Goal: Task Accomplishment & Management: Use online tool/utility

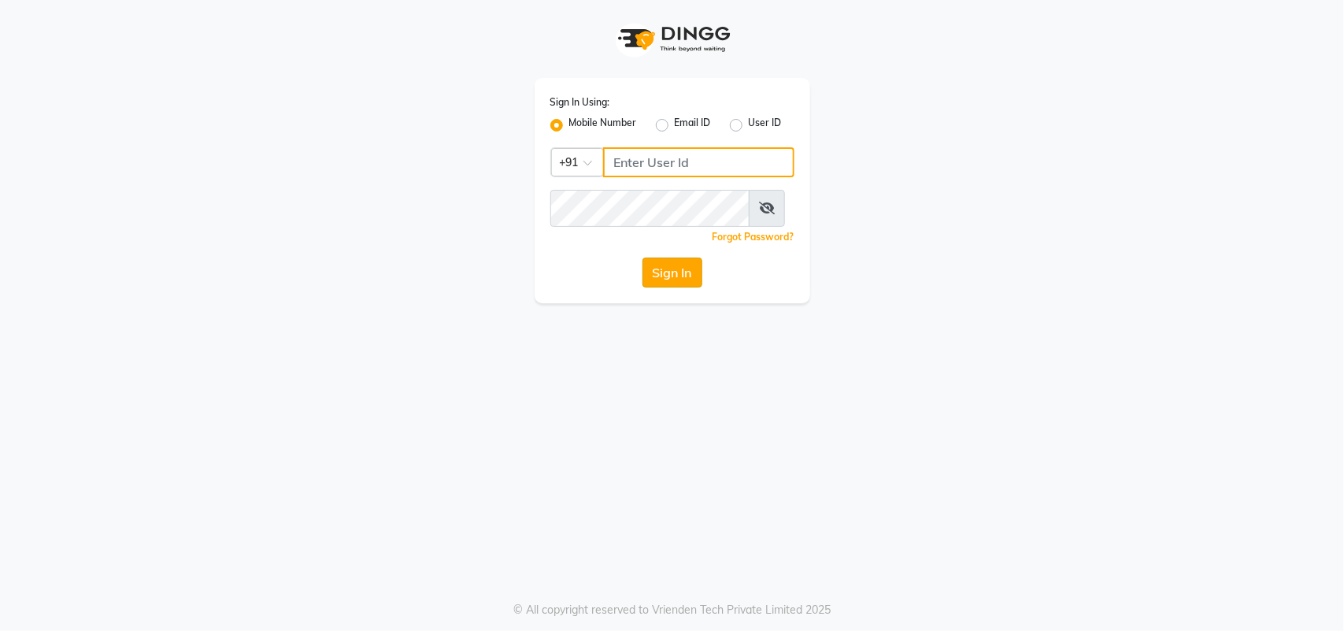
type input "9218055915"
click at [656, 287] on button "Sign In" at bounding box center [672, 272] width 60 height 30
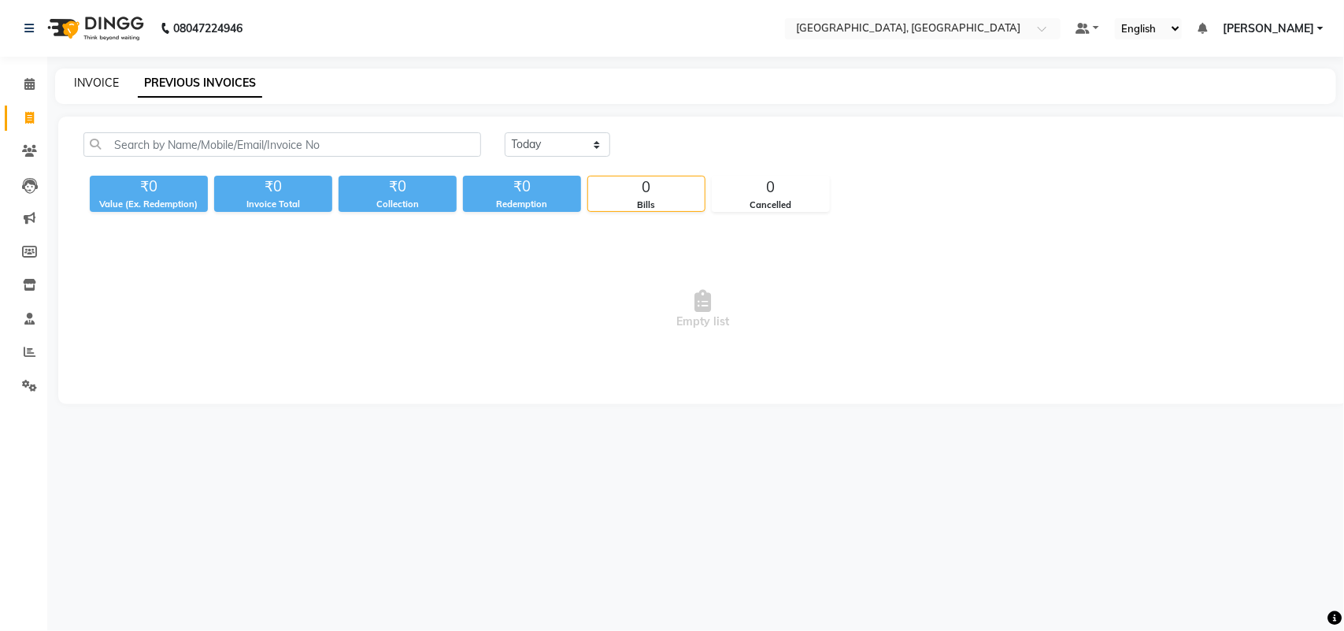
click at [110, 85] on link "INVOICE" at bounding box center [96, 83] width 45 height 14
select select "4462"
select select "service"
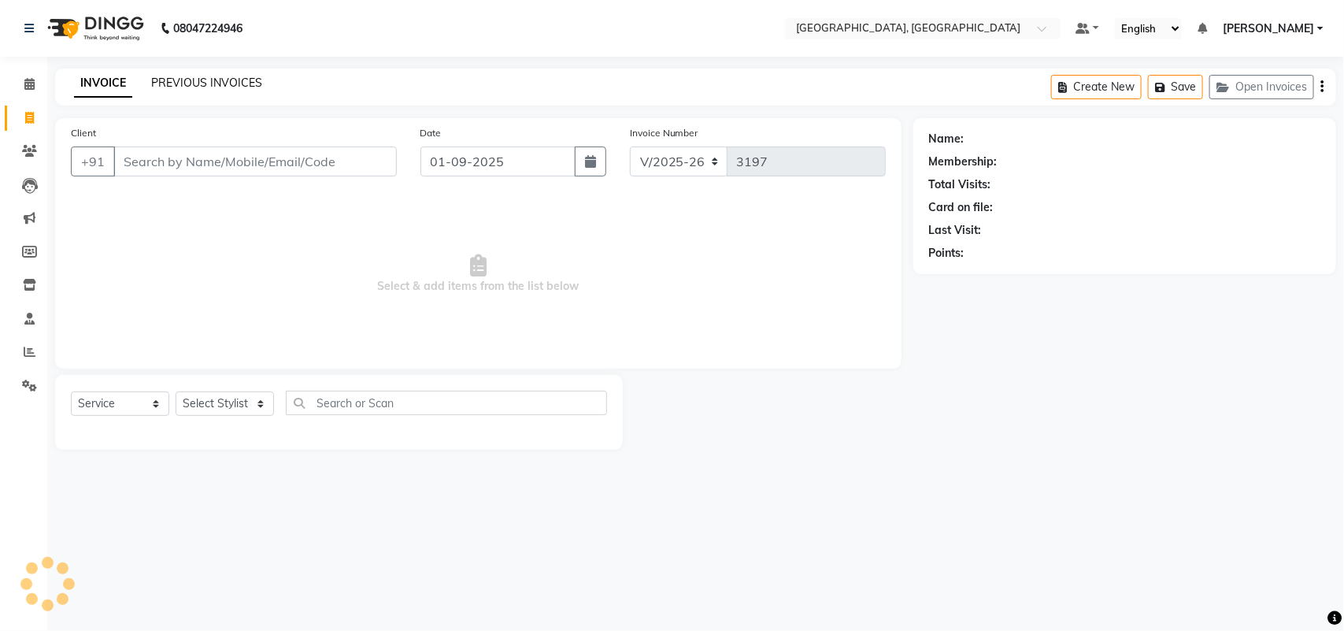
click at [262, 89] on link "PREVIOUS INVOICES" at bounding box center [206, 83] width 111 height 14
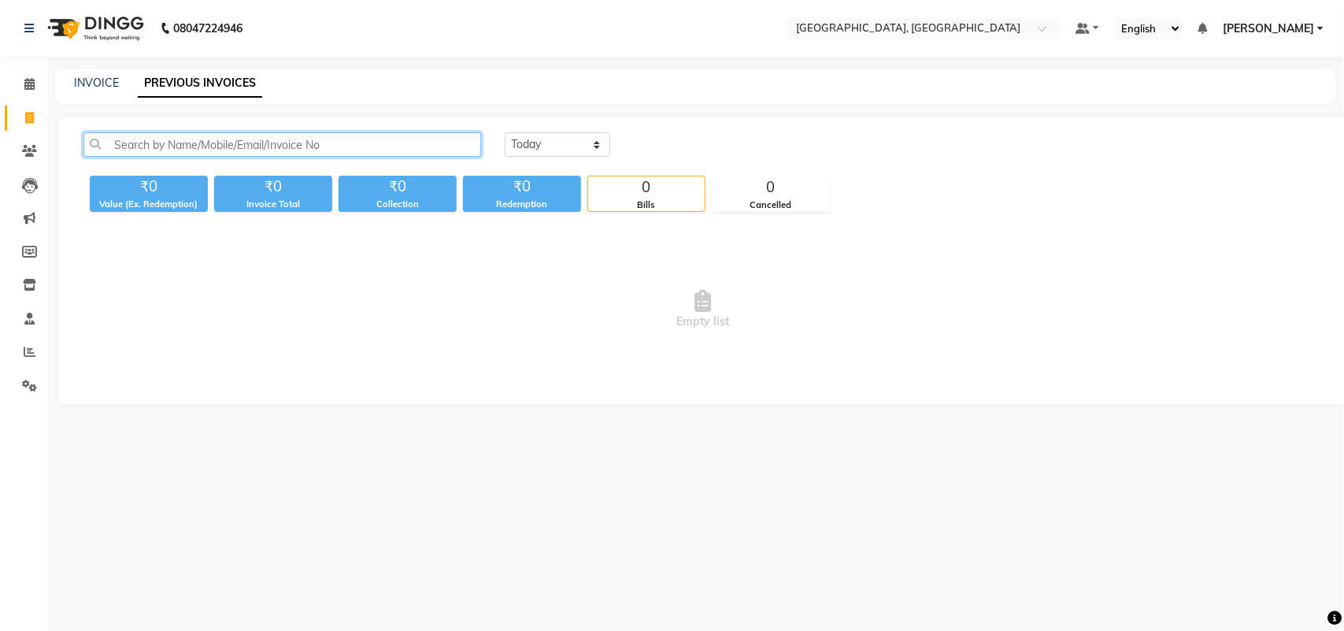
click at [292, 157] on input "text" at bounding box center [282, 144] width 398 height 24
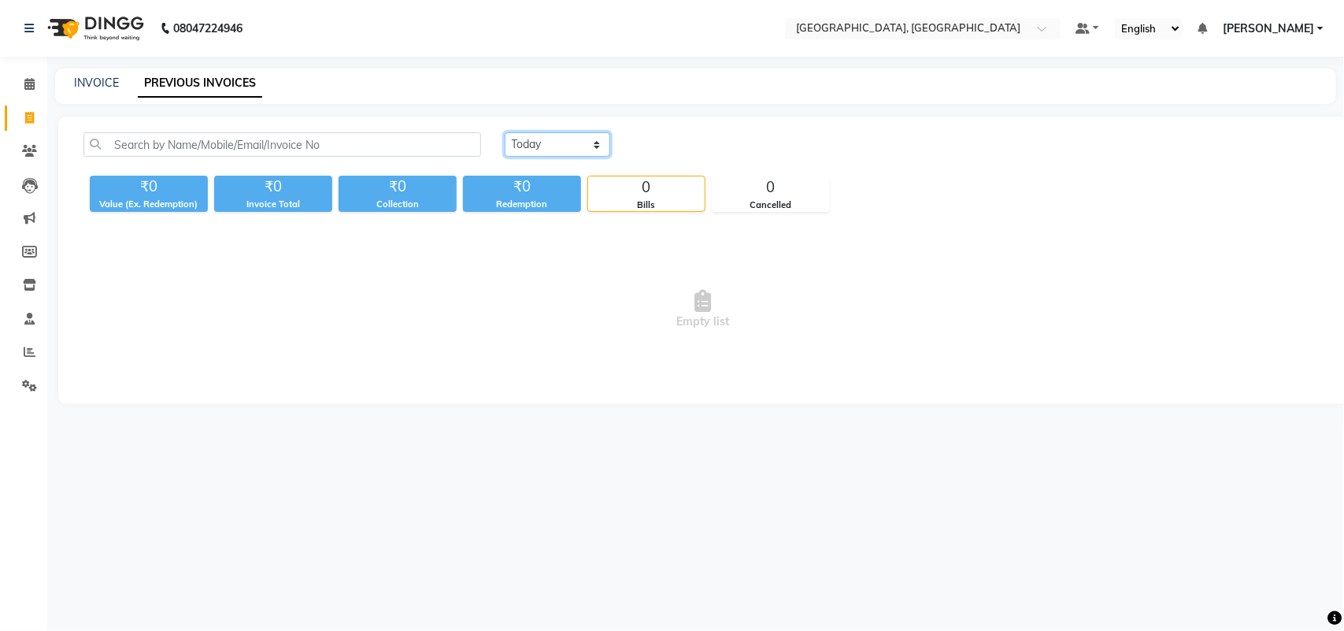
click at [547, 157] on select "[DATE] [DATE] Custom Range" at bounding box center [558, 144] width 106 height 24
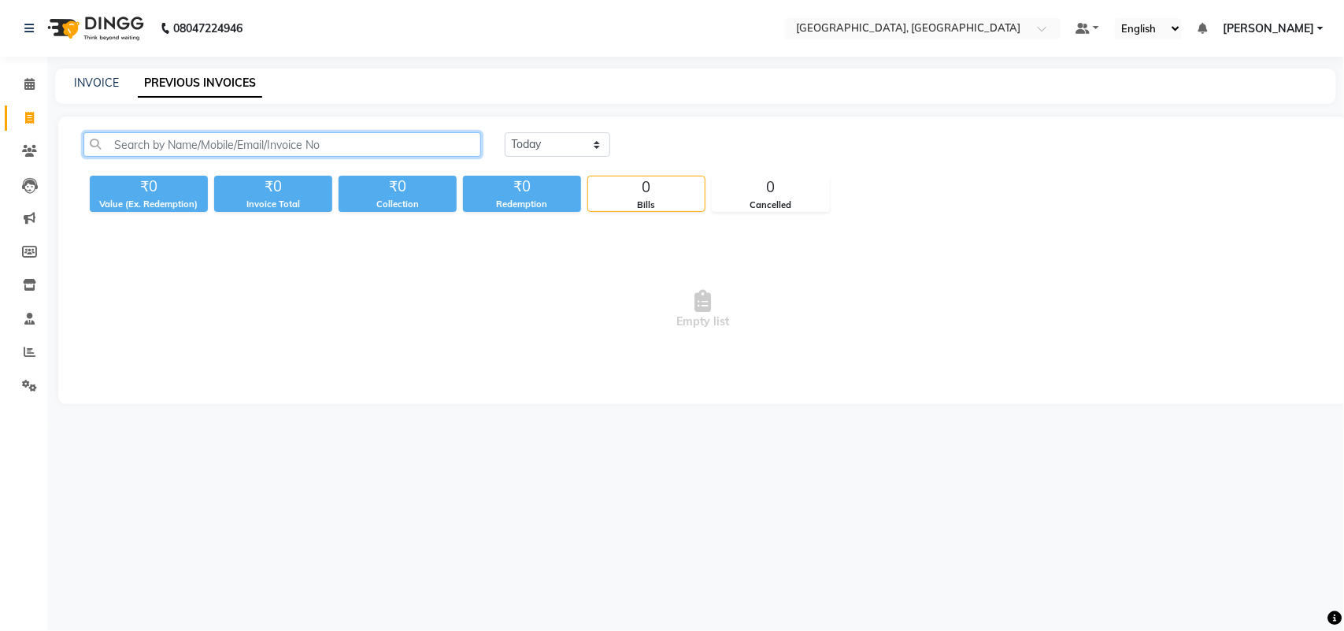
click at [435, 157] on input "text" at bounding box center [282, 144] width 398 height 24
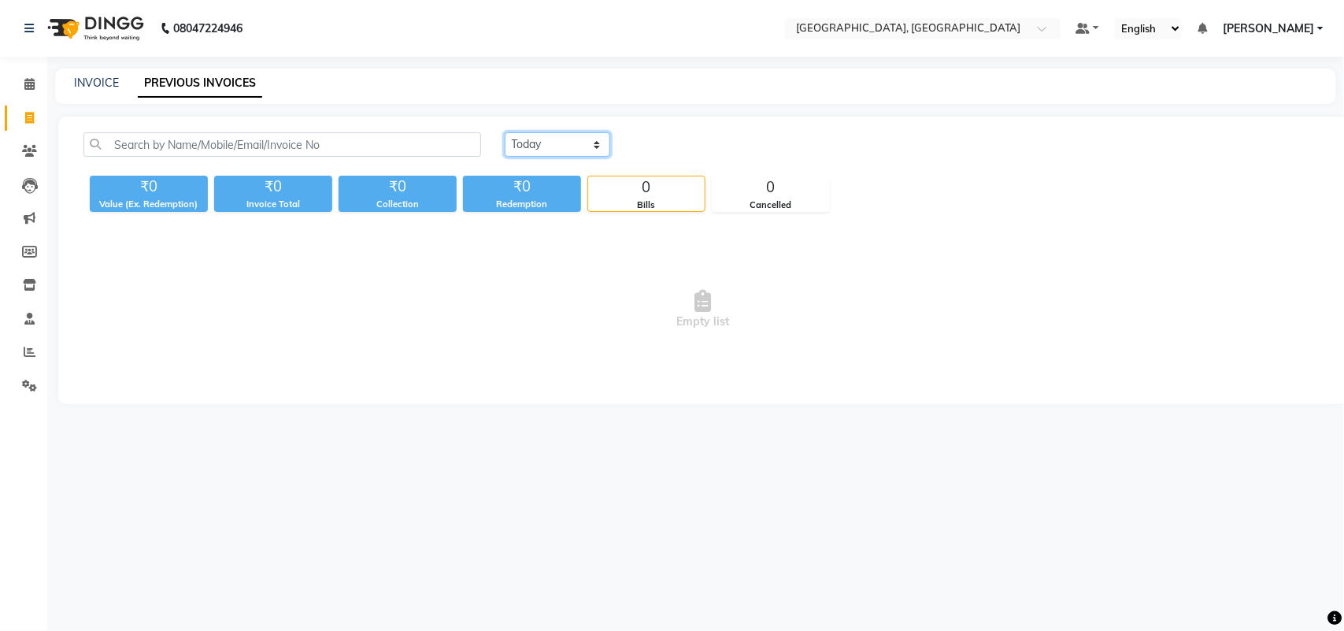
click at [565, 157] on select "[DATE] [DATE] Custom Range" at bounding box center [558, 144] width 106 height 24
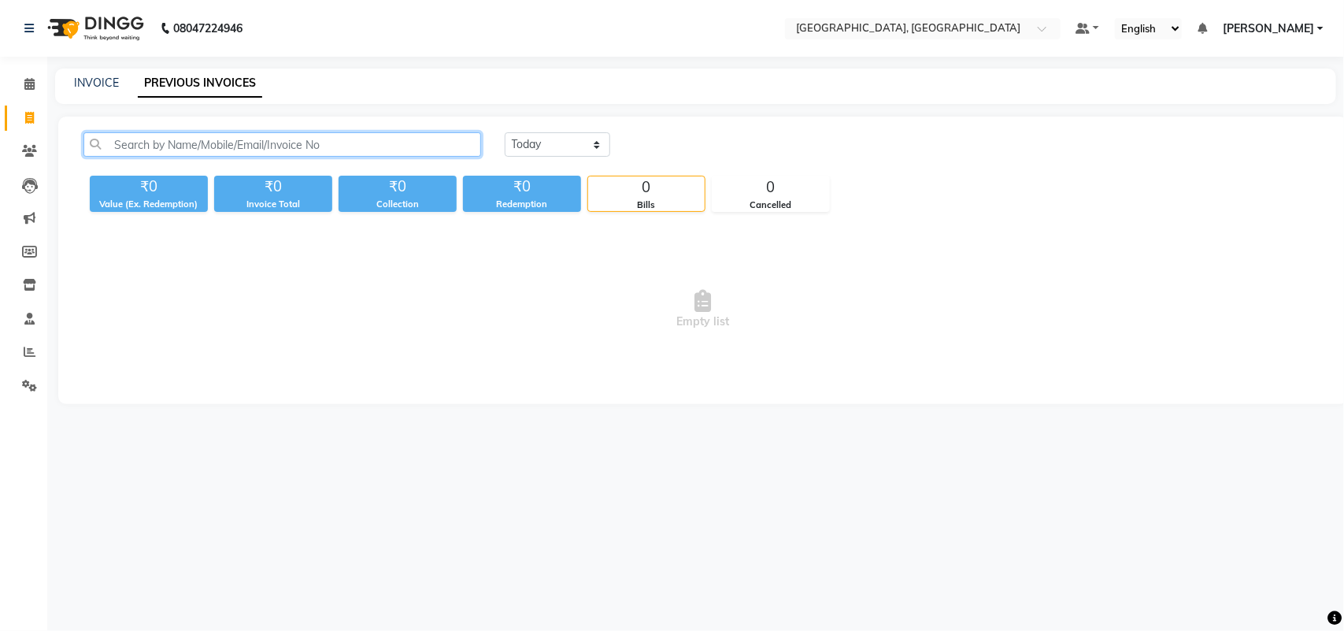
click at [414, 157] on input "text" at bounding box center [282, 144] width 398 height 24
click at [32, 124] on icon at bounding box center [29, 118] width 9 height 12
select select "service"
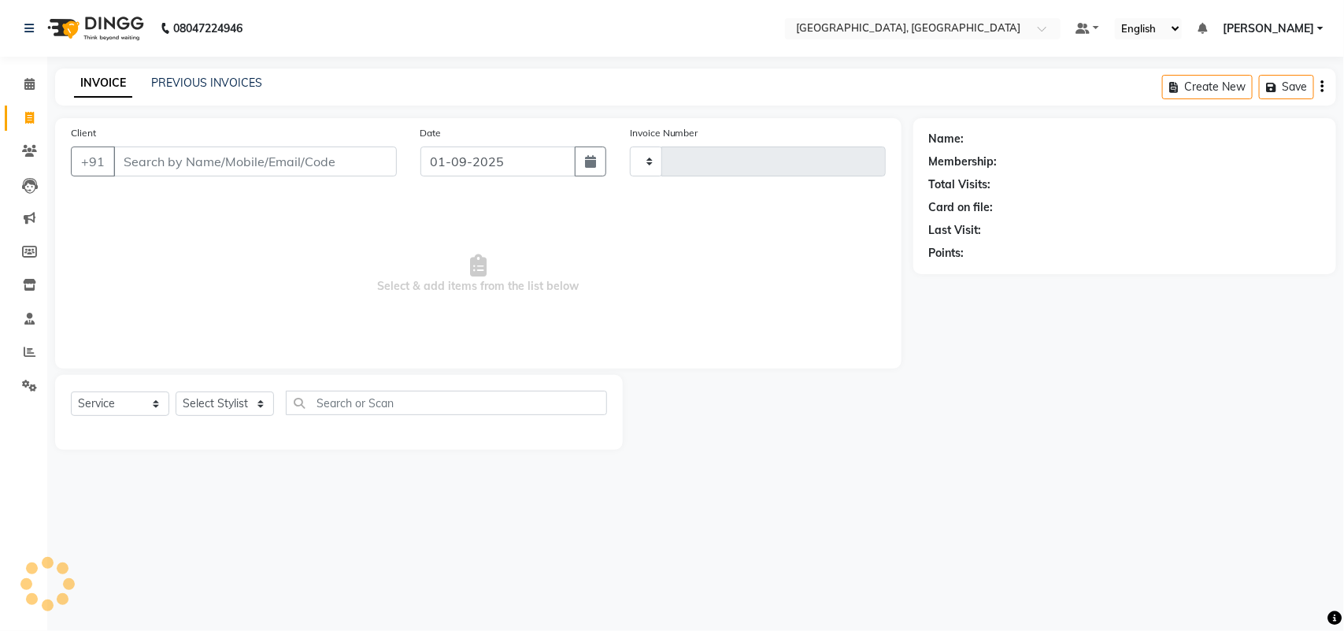
type input "3197"
select select "4462"
